Goal: Information Seeking & Learning: Learn about a topic

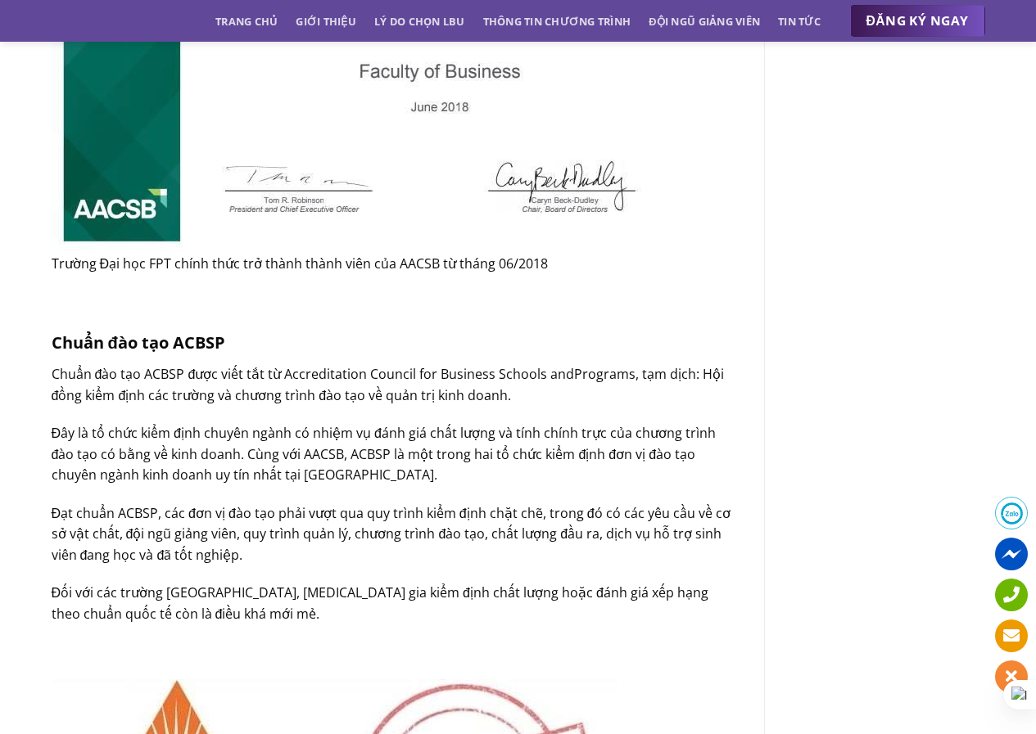
scroll to position [1228, 0]
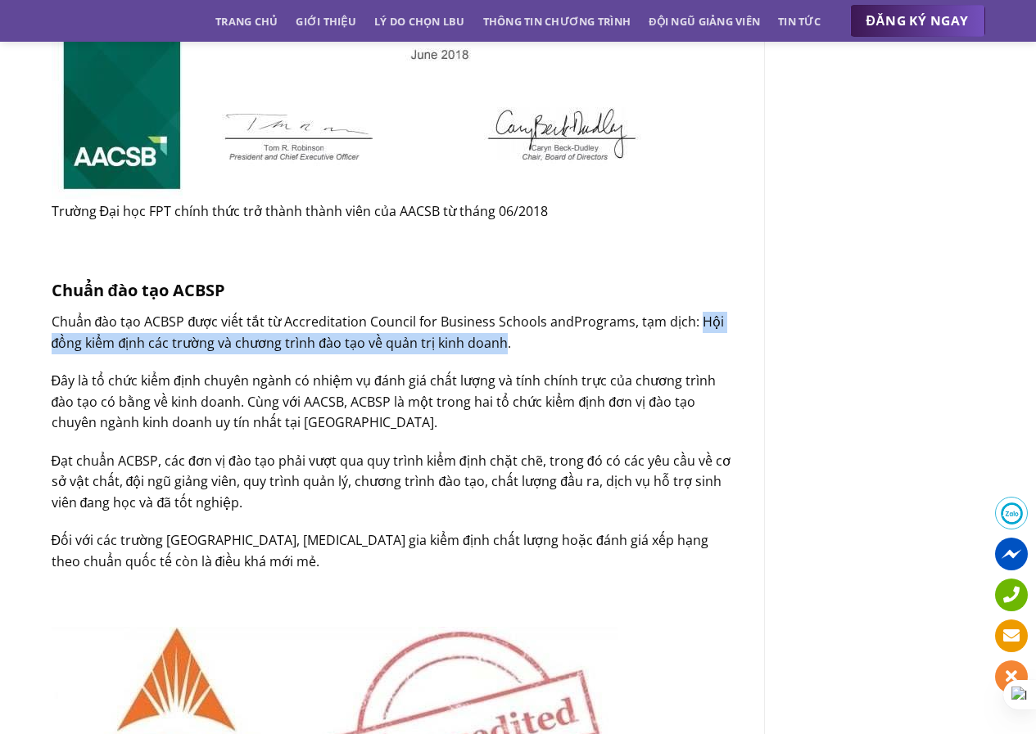
drag, startPoint x: 693, startPoint y: 318, endPoint x: 502, endPoint y: 343, distance: 193.2
click at [502, 343] on p "Chuẩn đào tạo ACBSP được viết tắt từ Accreditation Council for Business Schools…" at bounding box center [396, 333] width 688 height 42
copy p "Hội đồng kiểm định các trường và chương trình đào tạo về quản trị kinh doanh"
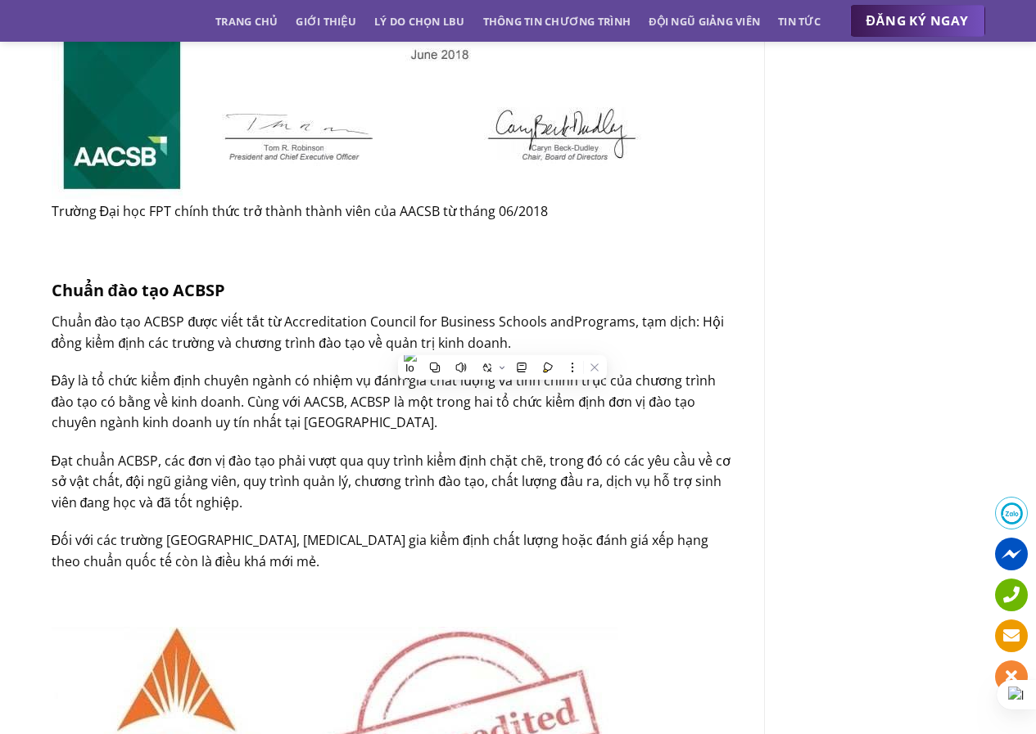
click at [515, 482] on p "Đạt chuẩn ACBSP, các đơn vị đào tạo phải vượt qua quy trình kiểm định chặt chẽ,…" at bounding box center [396, 482] width 688 height 63
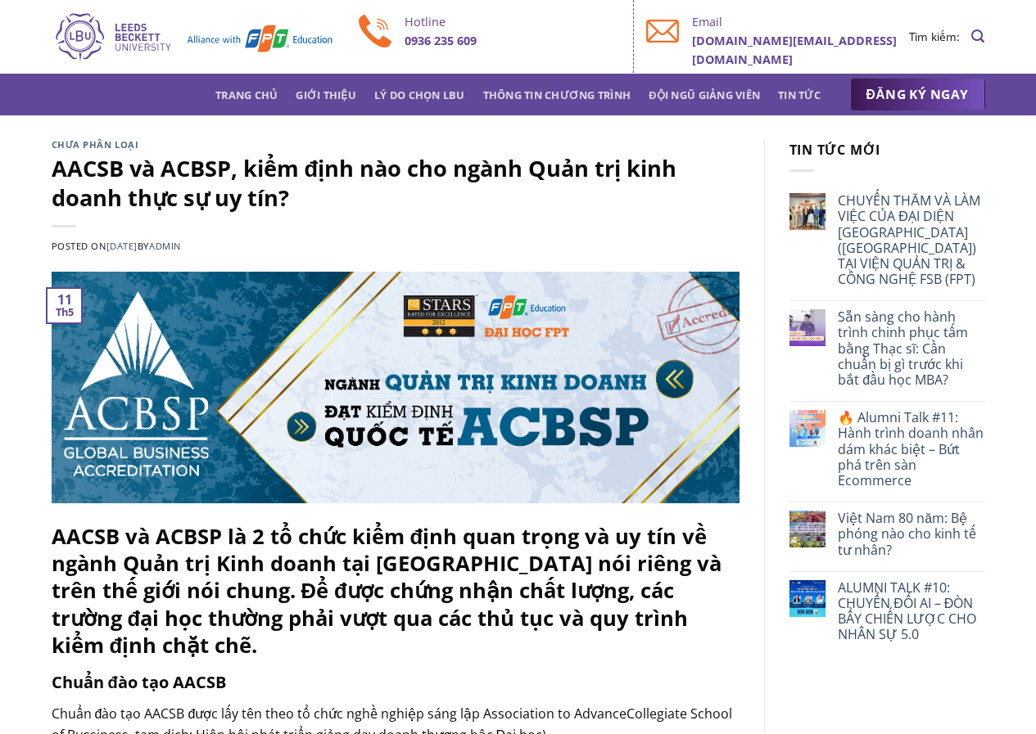
scroll to position [1454, 0]
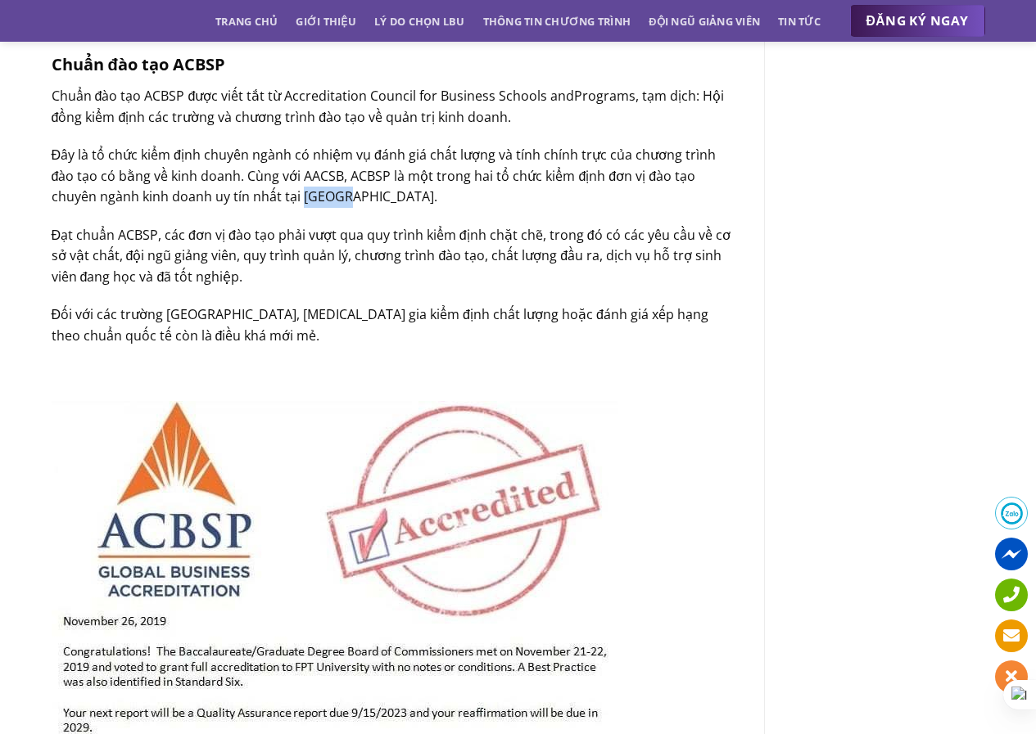
drag, startPoint x: 254, startPoint y: 198, endPoint x: 296, endPoint y: 197, distance: 42.6
click at [296, 197] on p "Đây là tổ chức kiểm định chuyên ngành có nhiệm vụ đánh giá chất lượng và tính c…" at bounding box center [396, 176] width 688 height 63
click at [325, 300] on div "Chuẩn đào tạo AACSB Chuẩn đào tạo AACSB được lấy tên theo tổ chức nghề nghiệp s…" at bounding box center [396, 584] width 688 height 2737
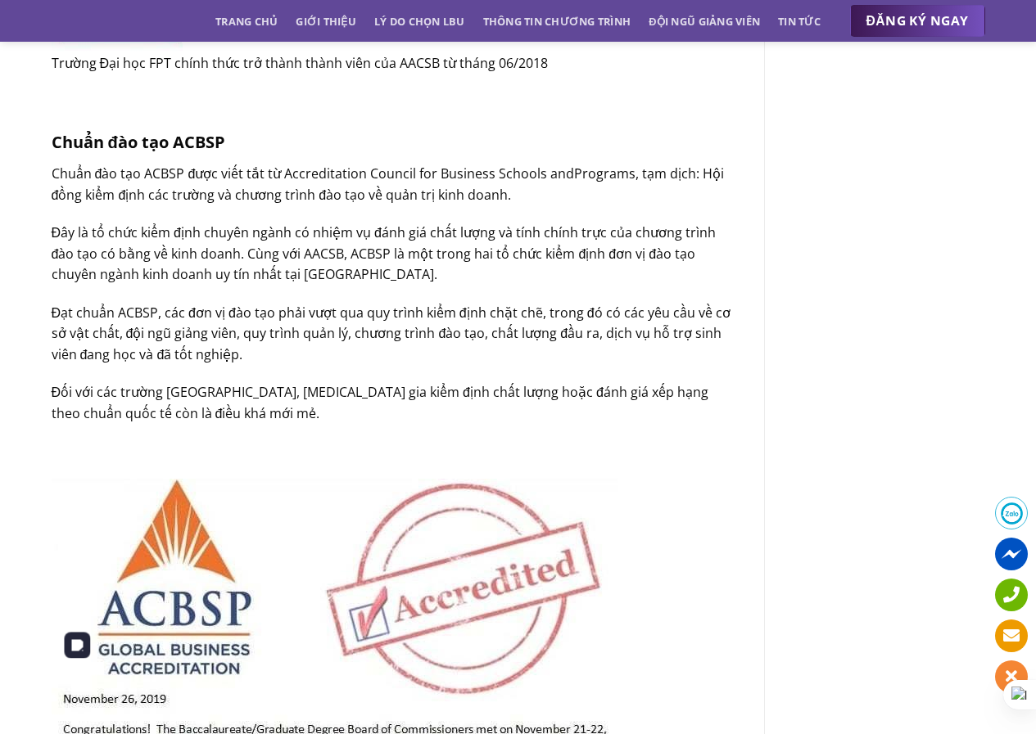
scroll to position [1208, 0]
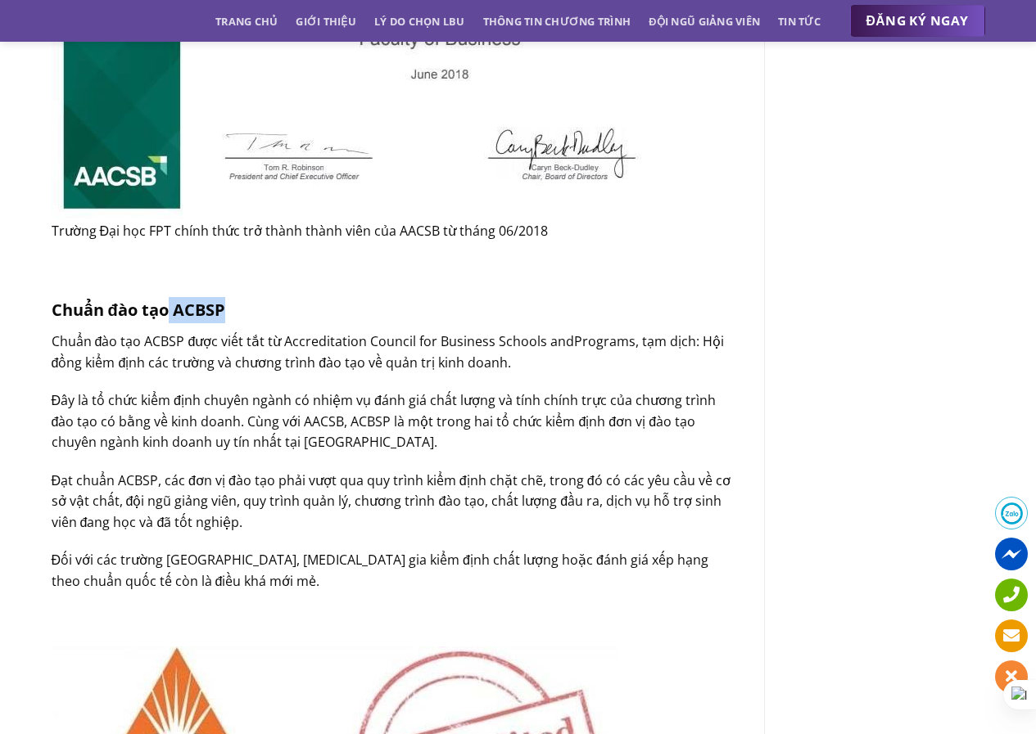
drag, startPoint x: 171, startPoint y: 312, endPoint x: 228, endPoint y: 313, distance: 57.3
click at [228, 313] on h3 "Chuẩn đào tạo ACBSP" at bounding box center [396, 310] width 688 height 26
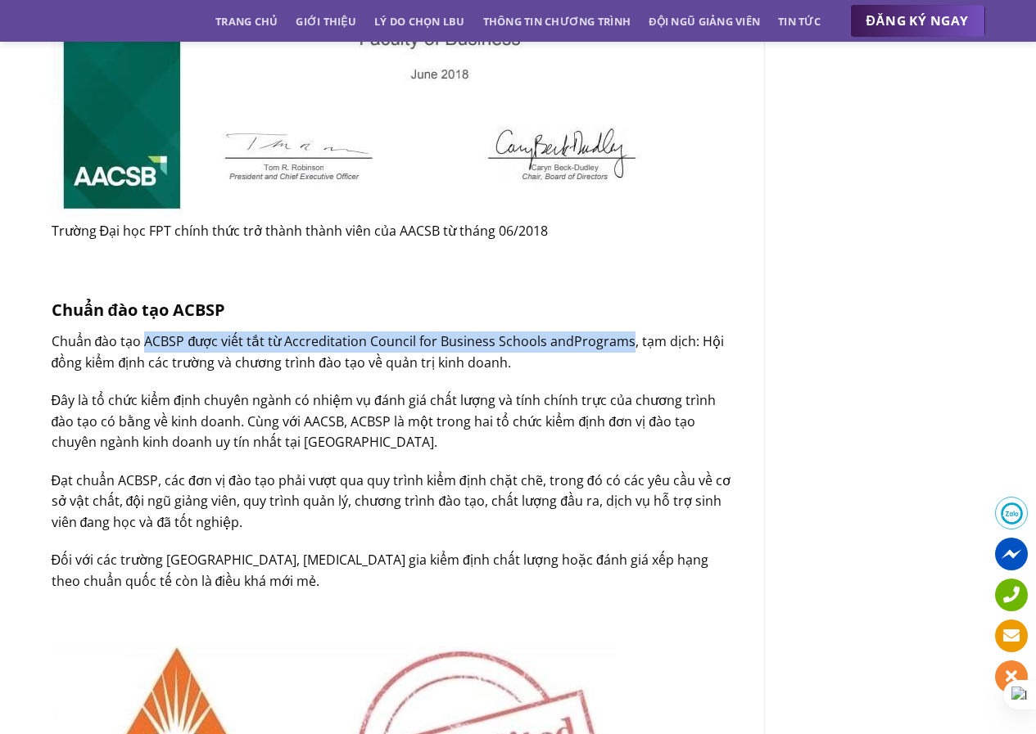
drag, startPoint x: 147, startPoint y: 343, endPoint x: 625, endPoint y: 340, distance: 478.2
click at [625, 340] on p "Chuẩn đào tạo ACBSP được viết tắt từ Accreditation Council for Business Schools…" at bounding box center [396, 353] width 688 height 42
copy p "ACBSP được viết tắt từ Accreditation Council for Business Schools andPrograms"
